Goal: Task Accomplishment & Management: Manage account settings

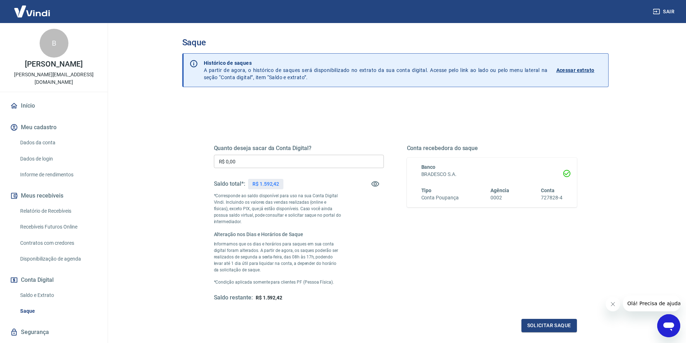
click at [264, 161] on input "R$ 0,00" at bounding box center [299, 161] width 170 height 13
type input "R$ 1.300,00"
click at [36, 288] on link "Saldo e Extrato" at bounding box center [58, 295] width 82 height 15
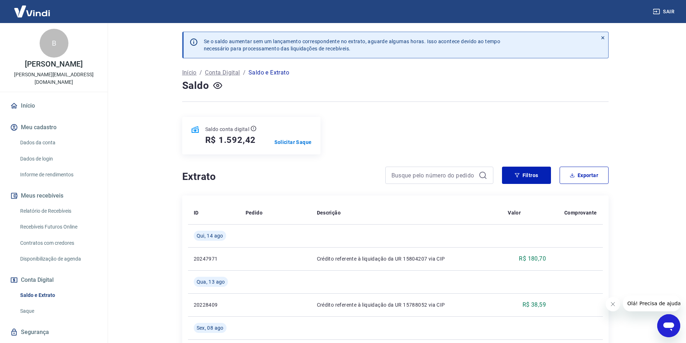
click at [669, 9] on button "Sair" at bounding box center [664, 11] width 26 height 13
